Goal: Use online tool/utility: Utilize a website feature to perform a specific function

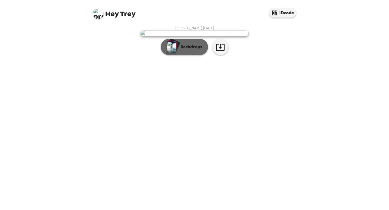
click at [187, 55] on button "Backdrops" at bounding box center [184, 47] width 47 height 16
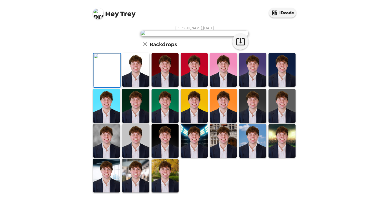
click at [136, 87] on img at bounding box center [135, 70] width 27 height 34
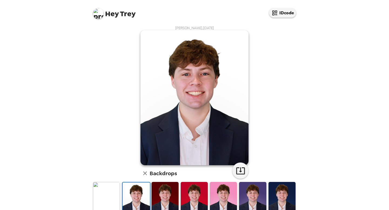
click at [163, 197] on img at bounding box center [164, 199] width 27 height 34
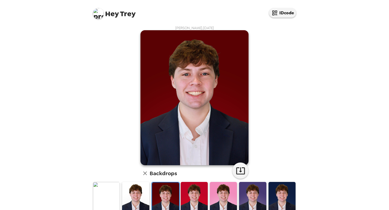
click at [190, 195] on img at bounding box center [194, 199] width 27 height 34
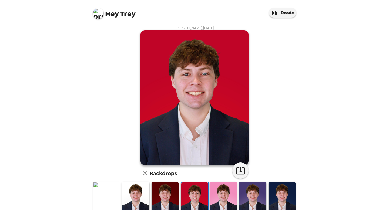
click at [234, 195] on img at bounding box center [223, 199] width 27 height 34
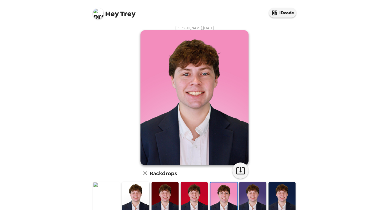
click at [285, 194] on img at bounding box center [281, 199] width 27 height 34
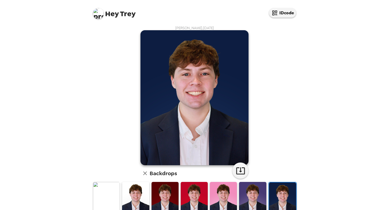
click at [111, 196] on img at bounding box center [106, 199] width 27 height 34
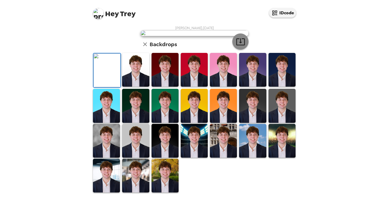
click at [243, 46] on icon "button" at bounding box center [240, 41] width 9 height 9
